Goal: Navigation & Orientation: Find specific page/section

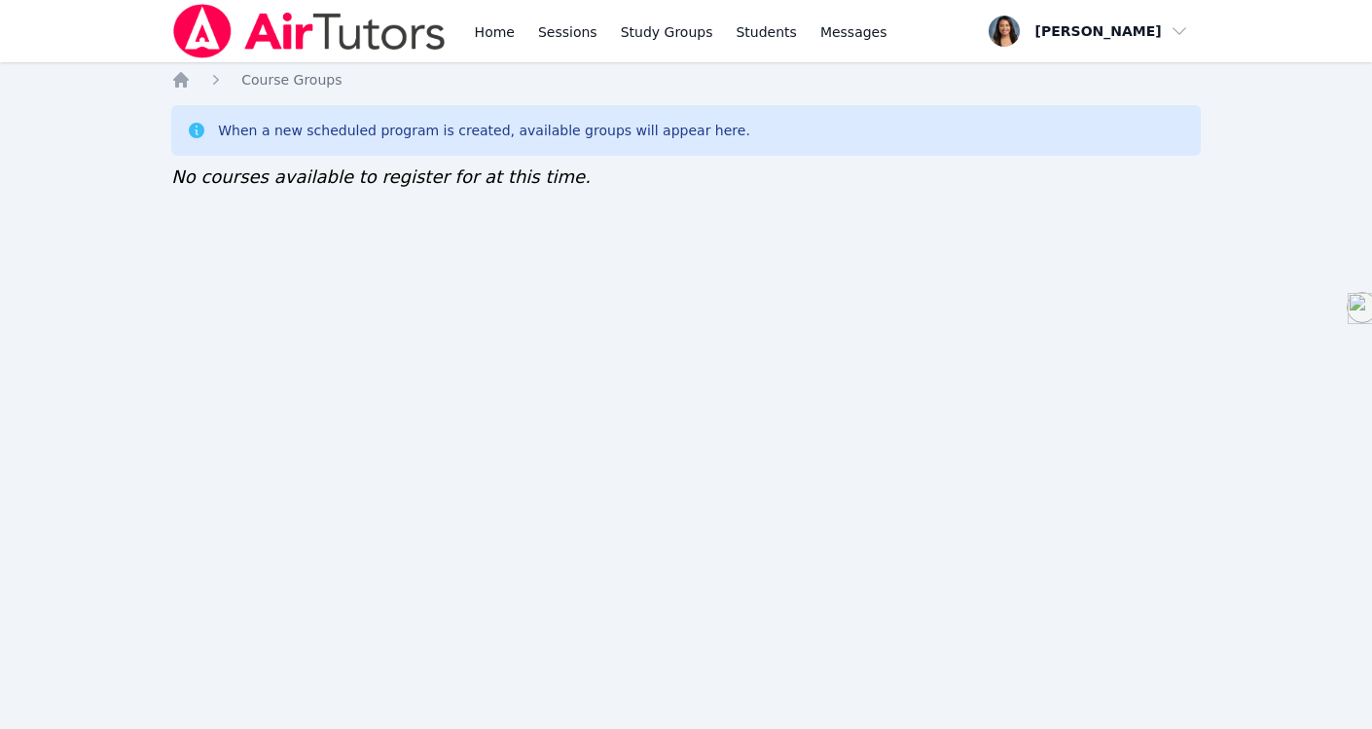
click at [489, 35] on link "Home" at bounding box center [495, 31] width 48 height 62
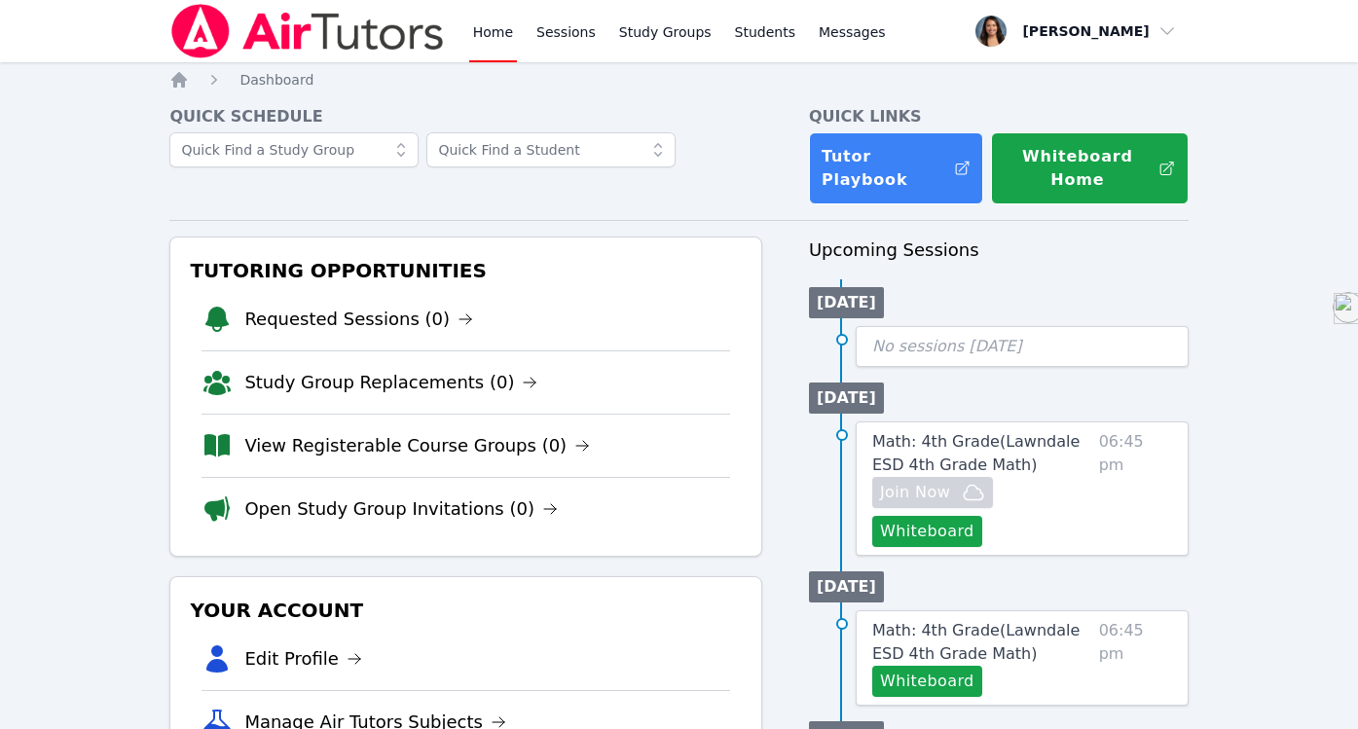
click at [658, 32] on link "Study Groups" at bounding box center [665, 31] width 100 height 62
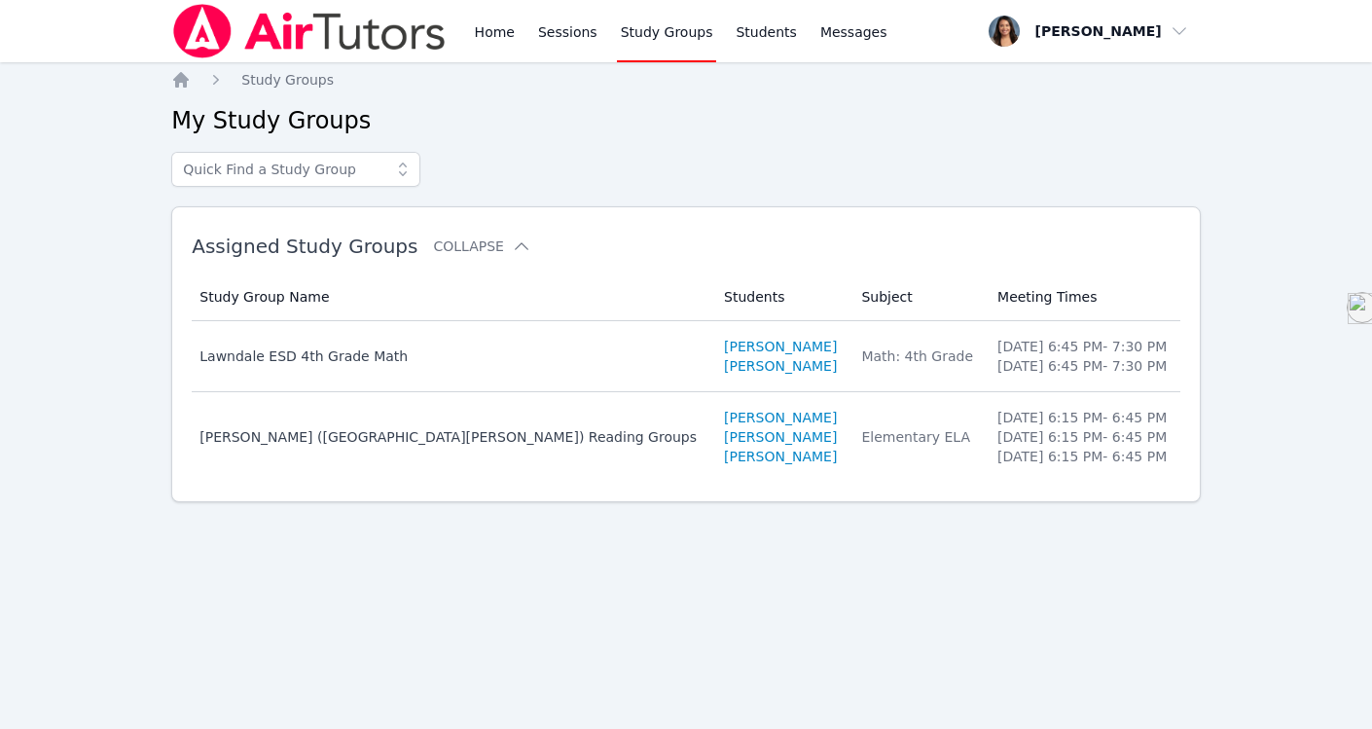
click at [724, 419] on link "Edson Calderon" at bounding box center [780, 417] width 113 height 19
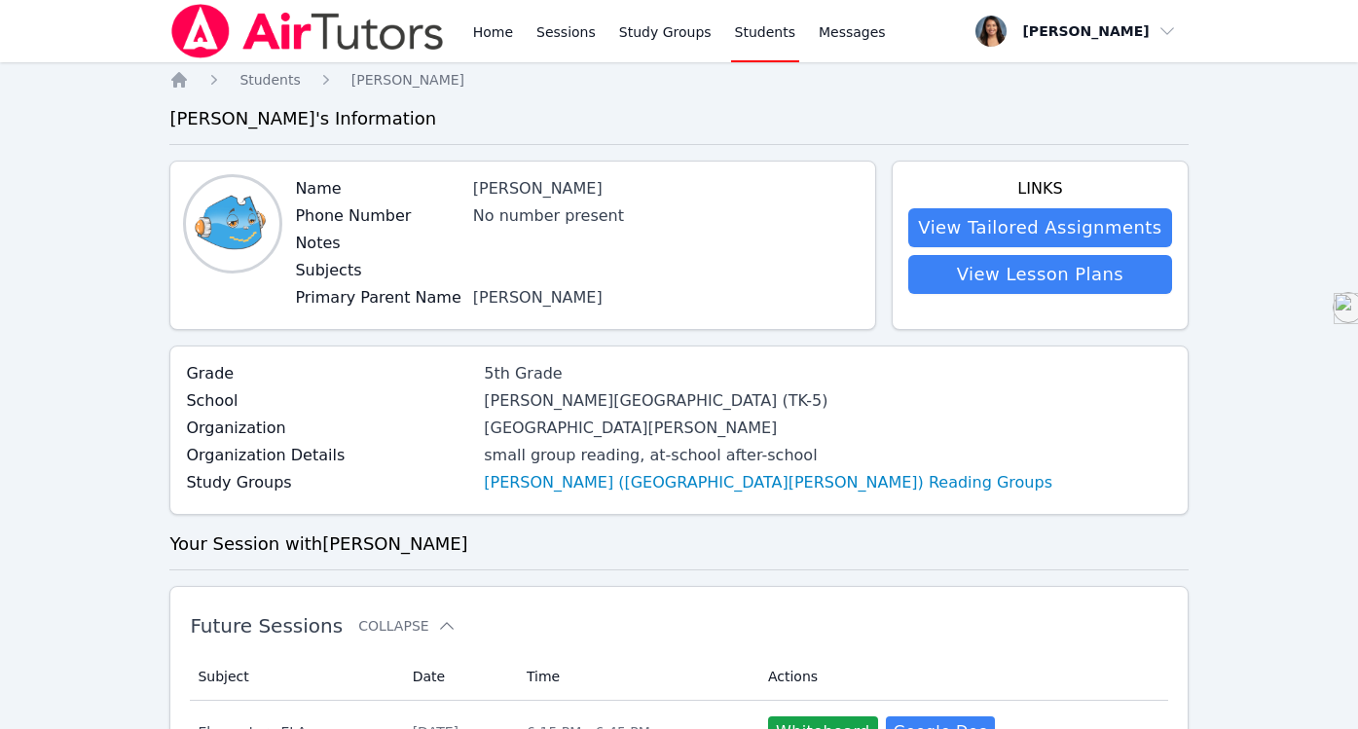
click at [490, 41] on link "Home" at bounding box center [493, 31] width 48 height 62
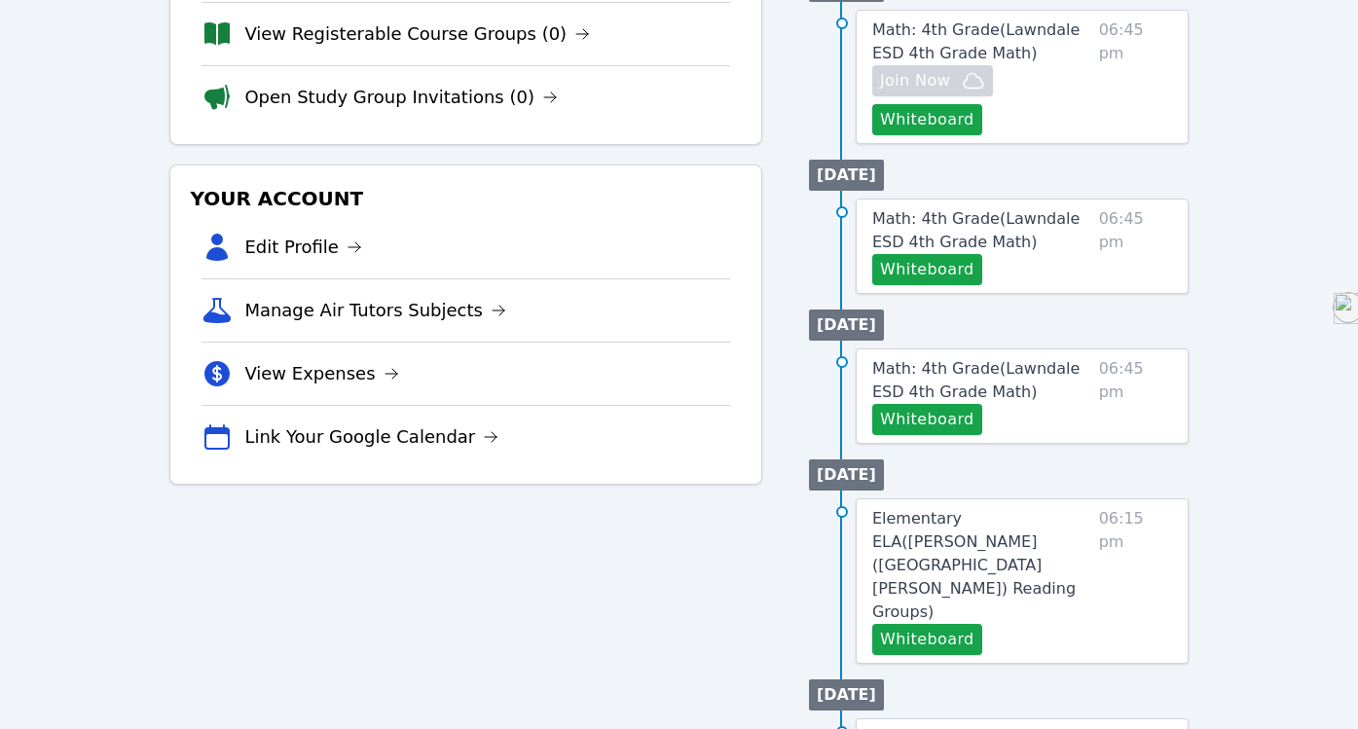
scroll to position [411, 0]
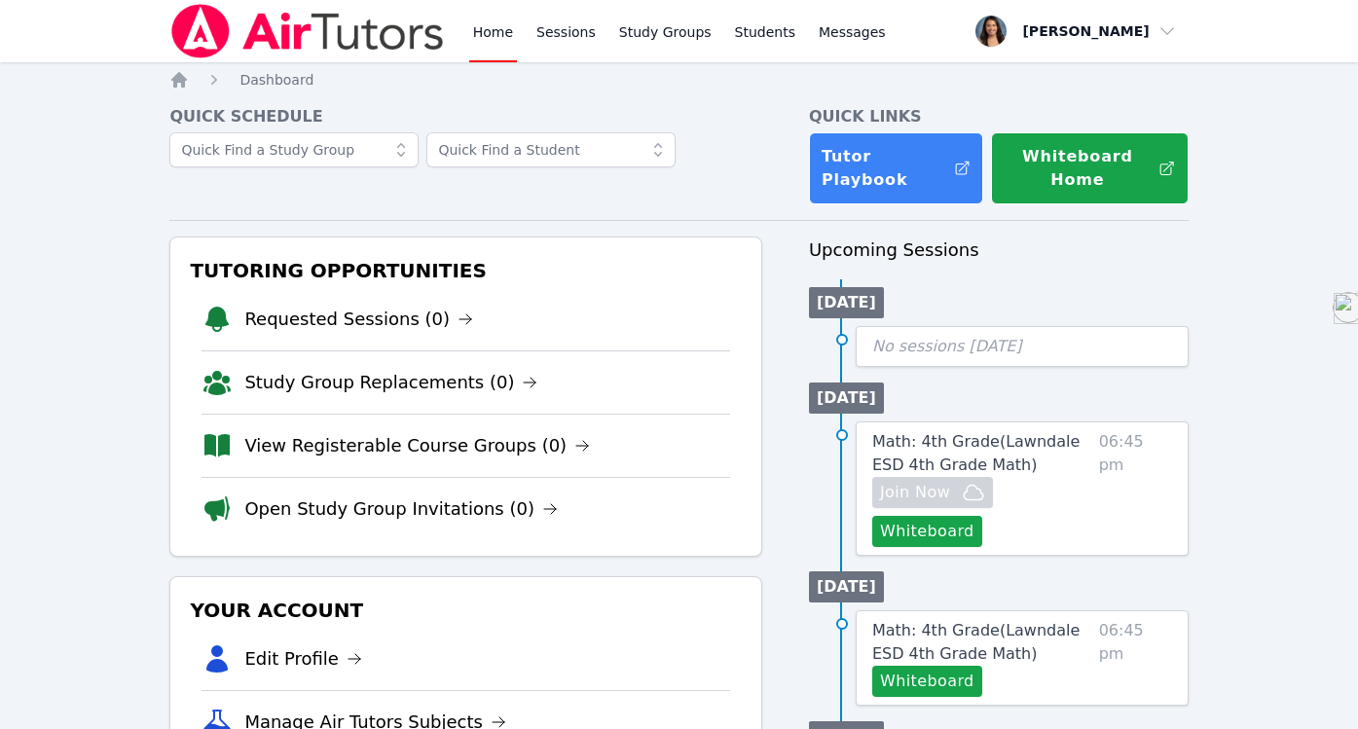
click at [554, 35] on link "Sessions" at bounding box center [565, 31] width 67 height 62
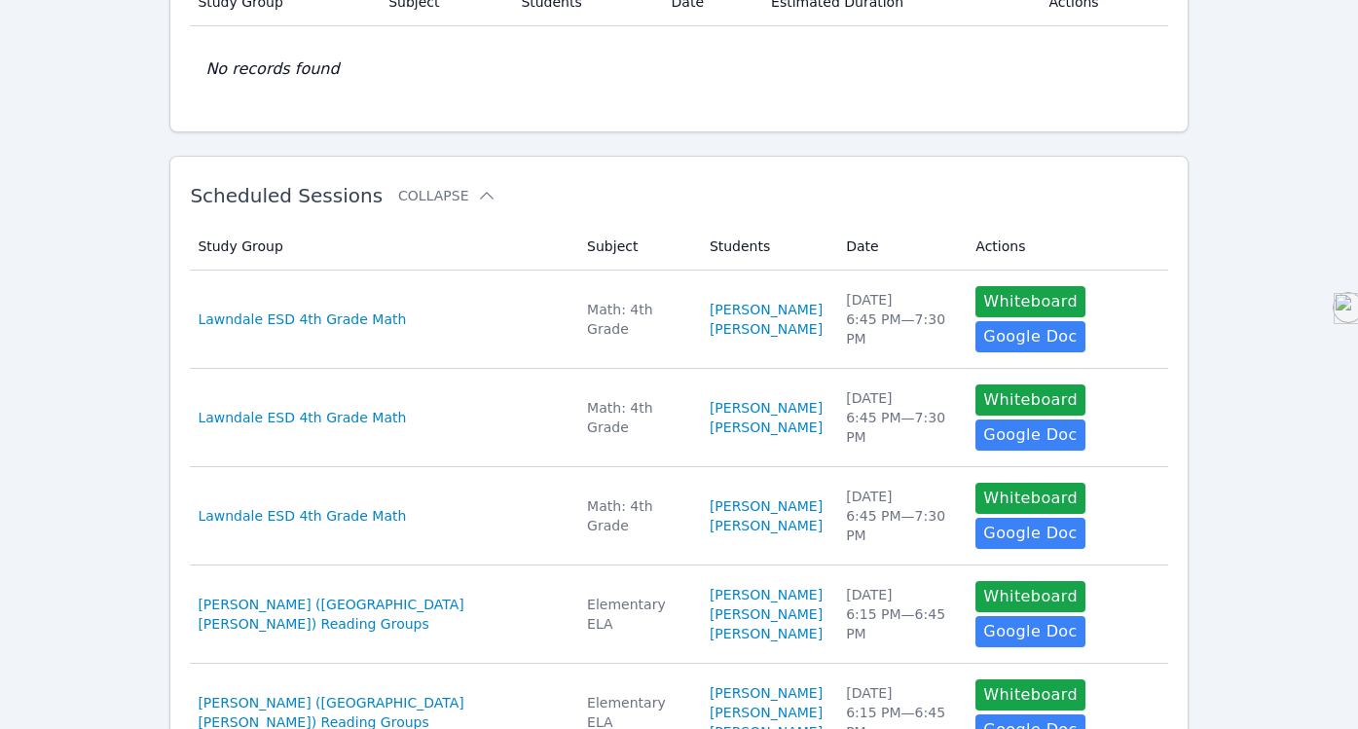
scroll to position [196, 0]
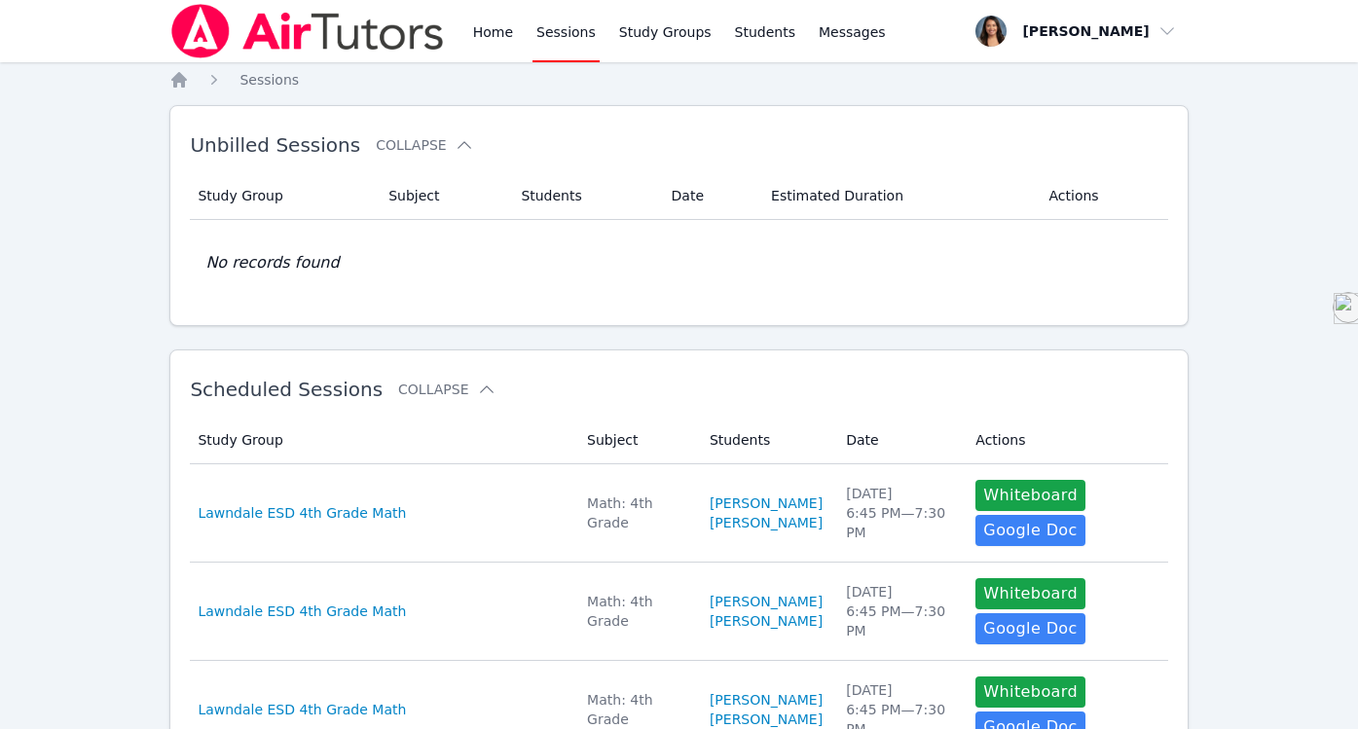
click at [492, 25] on link "Home" at bounding box center [493, 31] width 48 height 62
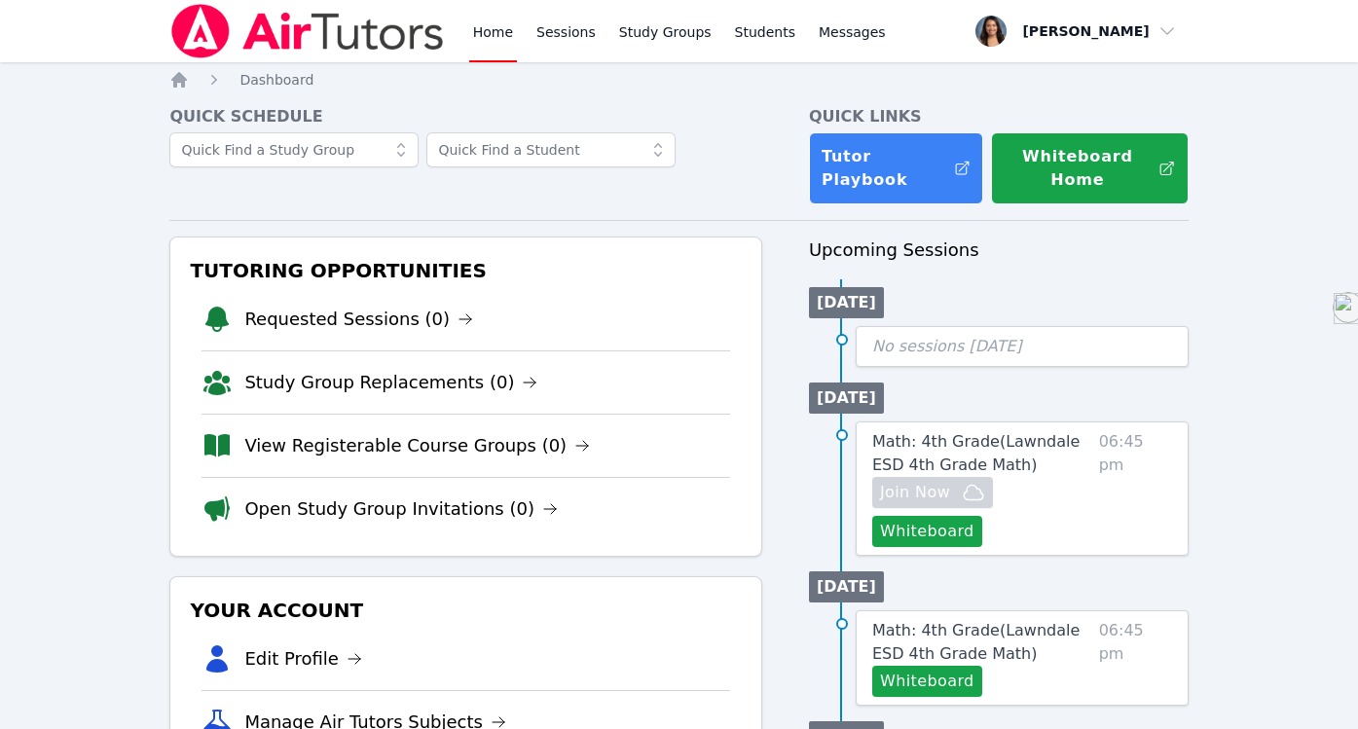
click at [983, 448] on span "Math: 4th Grade ( Lawndale ESD 4th Grade Math )" at bounding box center [975, 453] width 207 height 42
click at [557, 33] on link "Sessions" at bounding box center [565, 31] width 67 height 62
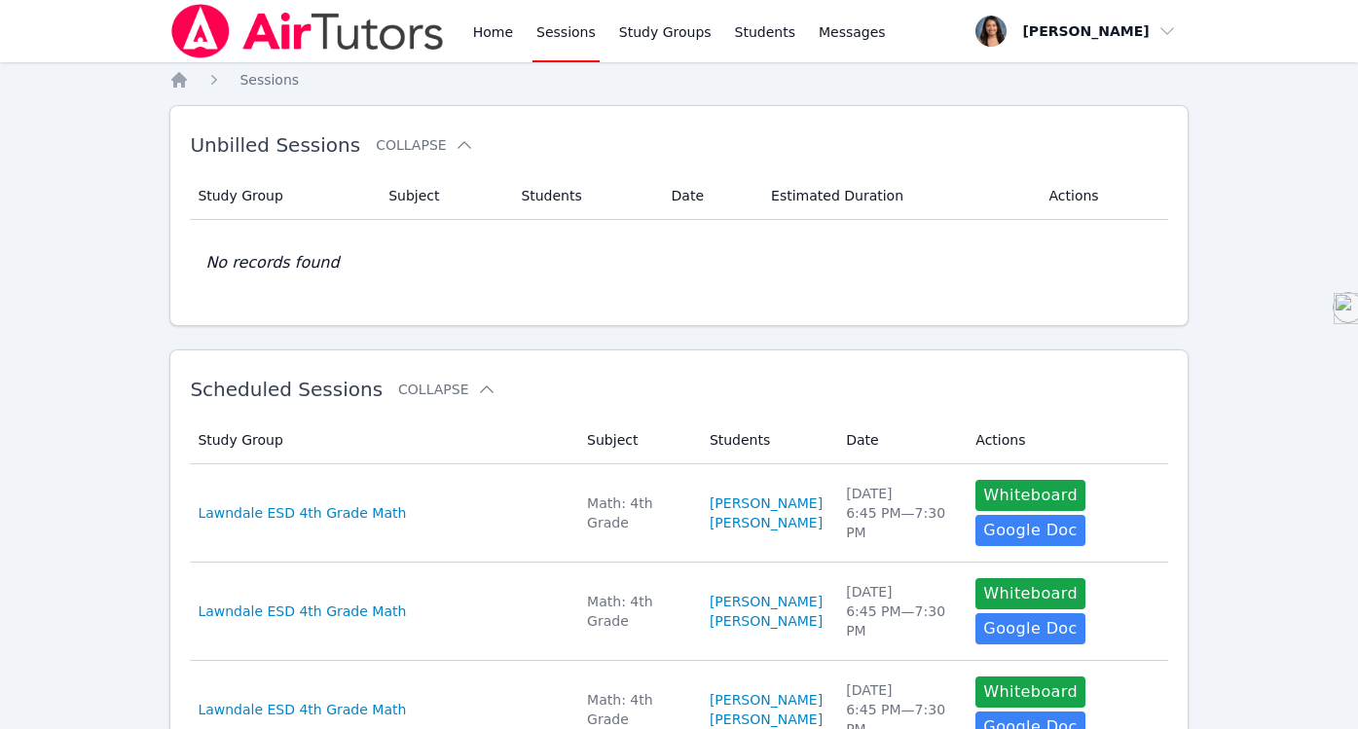
click at [493, 18] on link "Home" at bounding box center [493, 31] width 48 height 62
